Goal: Task Accomplishment & Management: Manage account settings

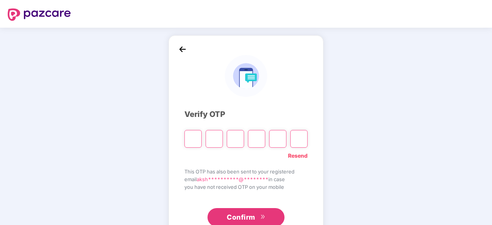
click at [297, 157] on link "Resend" at bounding box center [298, 156] width 20 height 8
click at [191, 142] on input "Please enter verification code. Digit 1" at bounding box center [192, 139] width 17 height 18
type input "*"
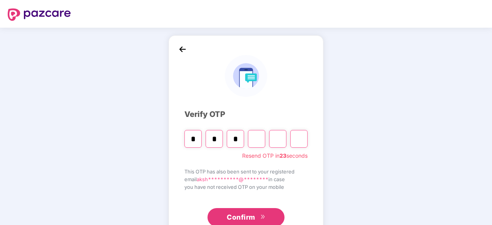
type input "*"
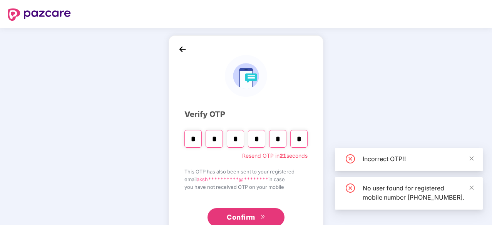
type input "*"
click at [247, 220] on span "Confirm" at bounding box center [241, 217] width 28 height 11
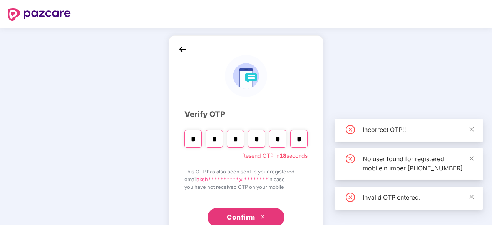
click at [181, 51] on img at bounding box center [183, 50] width 12 height 12
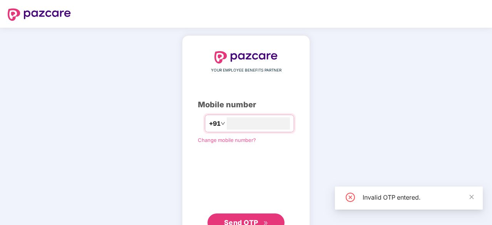
click at [239, 220] on span "Send OTP" at bounding box center [241, 223] width 34 height 8
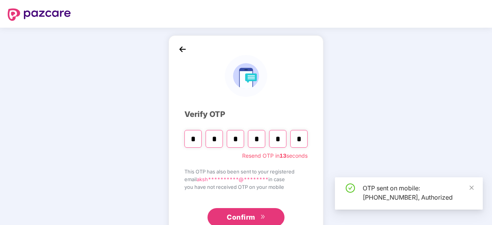
click at [300, 140] on input "*" at bounding box center [298, 139] width 17 height 18
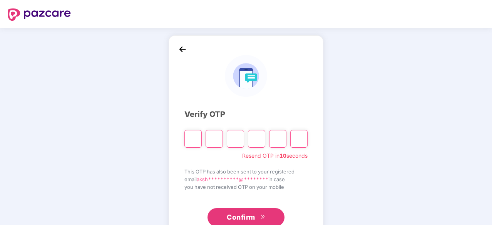
type input "*"
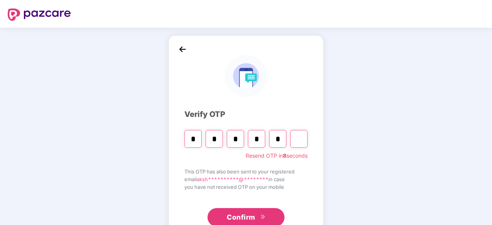
type input "*"
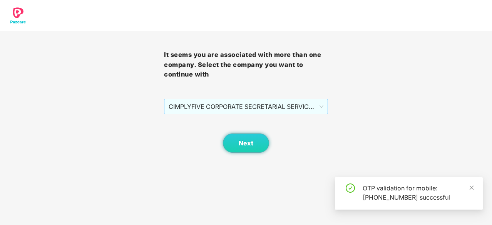
click at [256, 105] on span "CIMPLYFIVE CORPORATE SECRETARIAL SERVICES PRIVATE - DUMMY - ADMIN" at bounding box center [246, 106] width 155 height 15
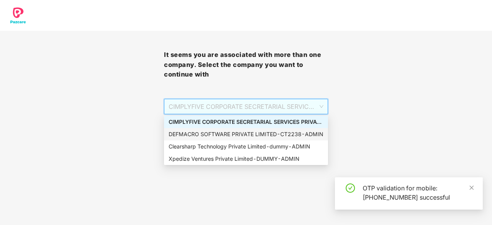
click at [215, 134] on div "DEFMACRO SOFTWARE PRIVATE LIMITED - CT2238 - ADMIN" at bounding box center [246, 134] width 155 height 8
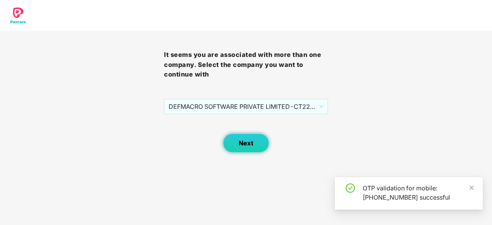
click at [256, 144] on button "Next" at bounding box center [246, 143] width 46 height 19
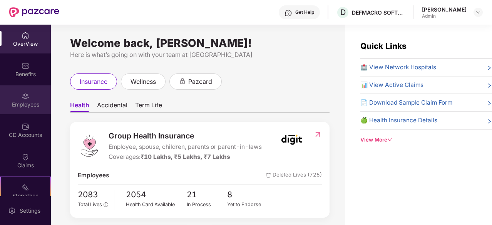
click at [18, 101] on div "Employees" at bounding box center [25, 105] width 51 height 8
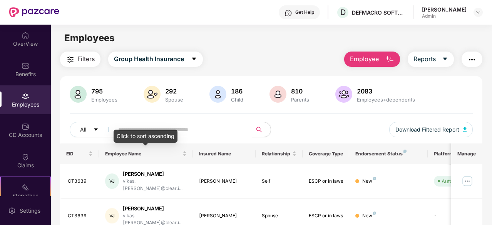
drag, startPoint x: 136, startPoint y: 135, endPoint x: 136, endPoint y: 129, distance: 5.8
click at [136, 134] on div "Click to sort ascending" at bounding box center [146, 136] width 64 height 13
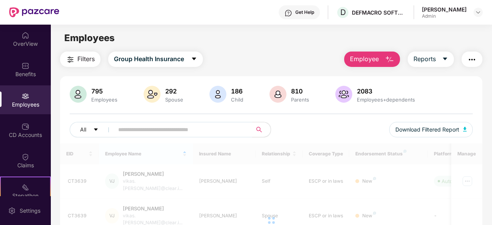
click at [141, 126] on input "text" at bounding box center [180, 130] width 124 height 12
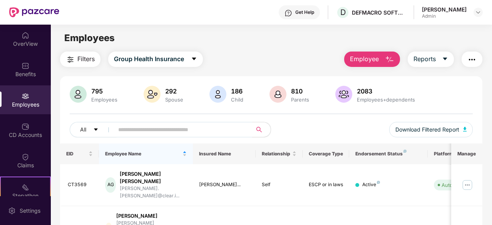
paste input "**********"
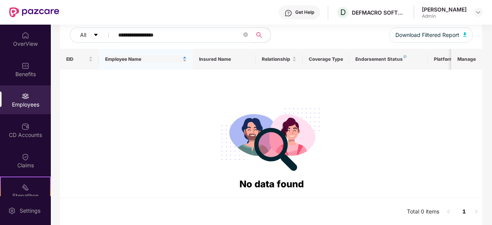
scroll to position [62, 0]
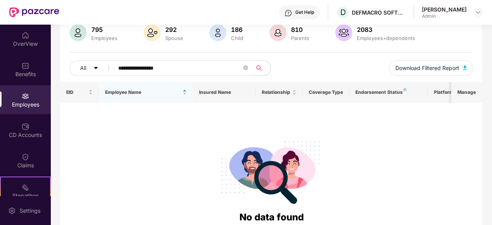
drag, startPoint x: 144, startPoint y: 69, endPoint x: 251, endPoint y: 61, distance: 107.7
click at [251, 61] on span "**********" at bounding box center [180, 67] width 143 height 15
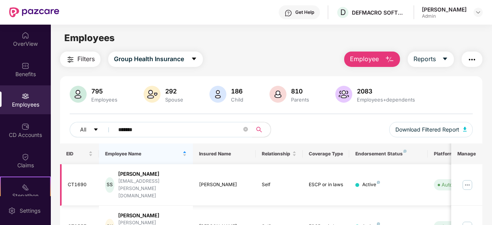
scroll to position [246, 0]
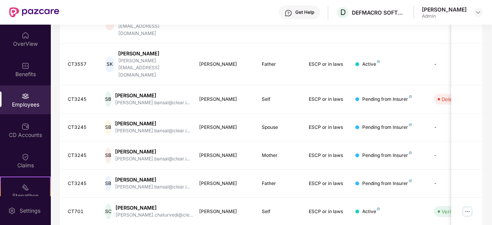
type input "*******"
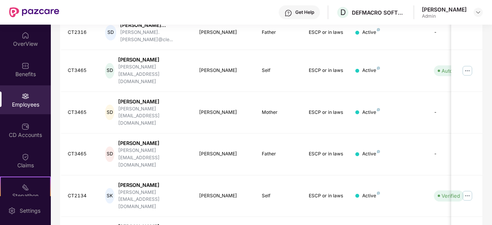
scroll to position [266, 0]
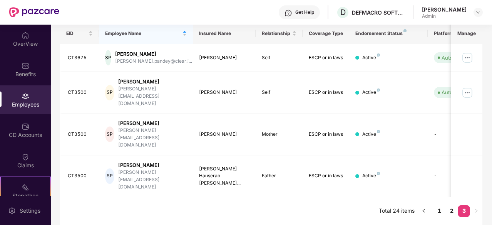
scroll to position [78, 0]
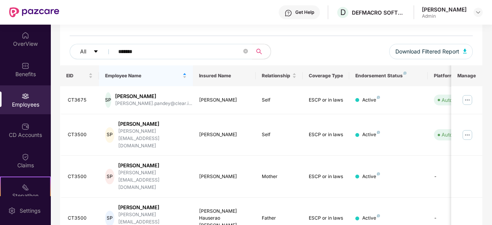
click at [243, 56] on span "*******" at bounding box center [180, 51] width 143 height 15
click at [245, 54] on span at bounding box center [245, 51] width 5 height 7
type input "*"
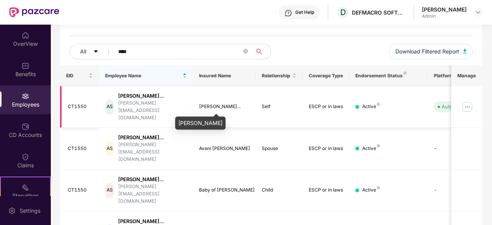
type input "****"
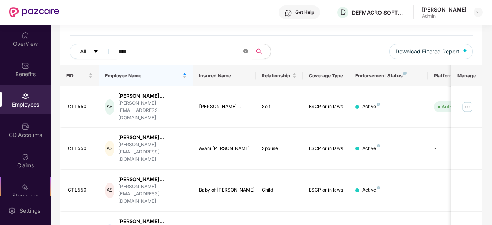
click at [244, 52] on icon "close-circle" at bounding box center [245, 51] width 5 height 5
paste input "******"
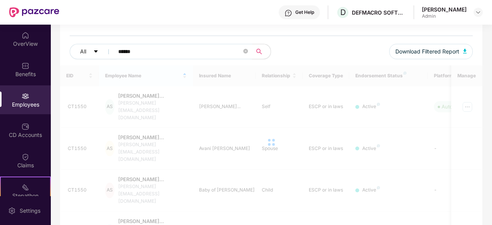
scroll to position [70, 0]
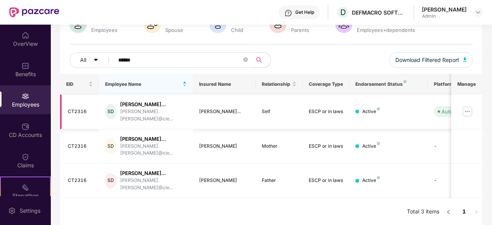
type input "******"
click at [468, 114] on img at bounding box center [467, 112] width 12 height 12
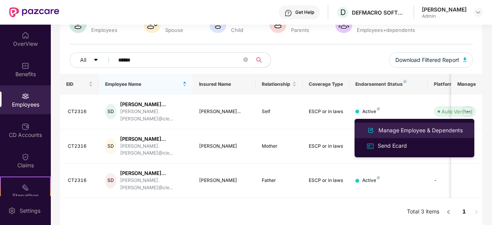
click at [403, 131] on div "Manage Employee & Dependents" at bounding box center [420, 130] width 87 height 8
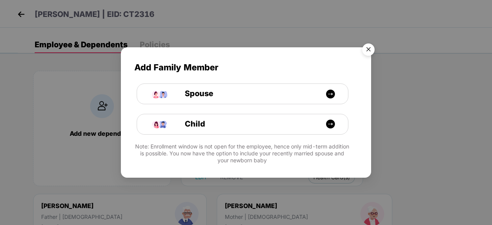
click at [370, 45] on img "Close" at bounding box center [369, 51] width 22 height 22
